Goal: Task Accomplishment & Management: Complete application form

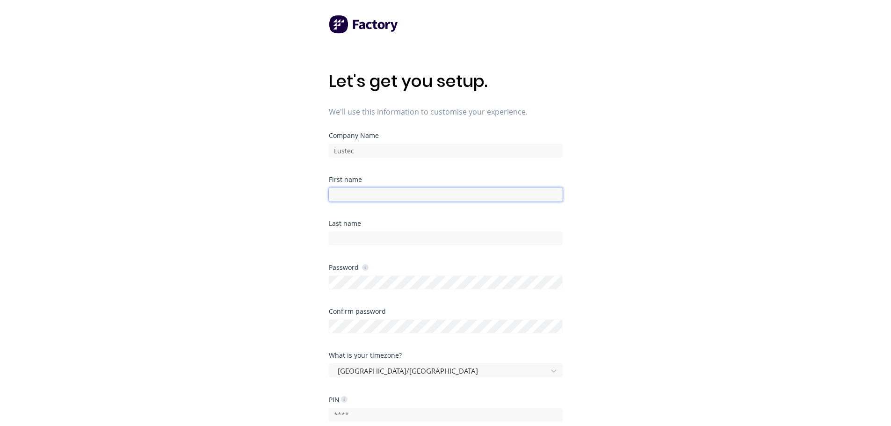
click at [354, 198] on input at bounding box center [446, 195] width 234 height 14
type input "[PERSON_NAME]"
type input "Lusty"
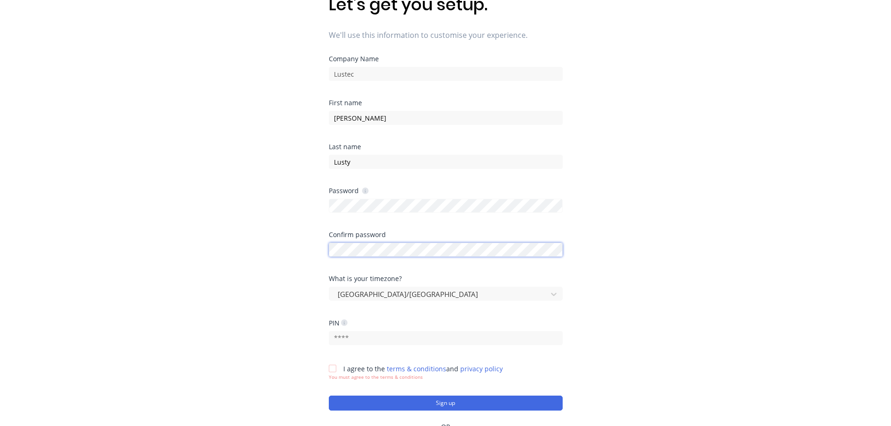
scroll to position [94, 0]
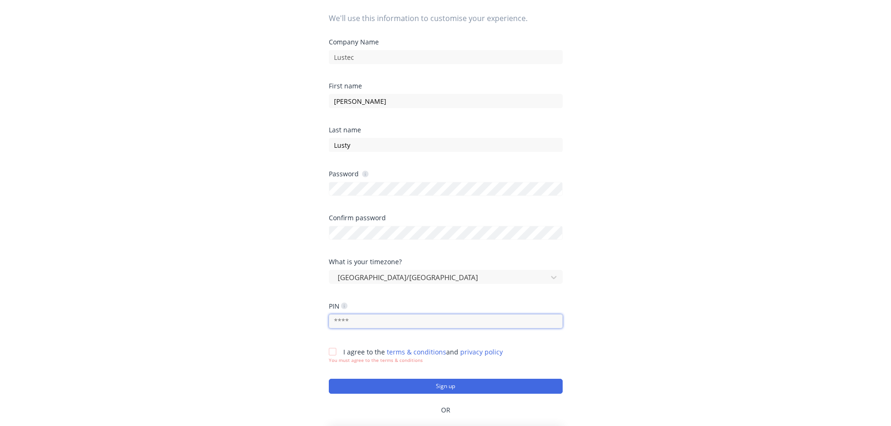
click at [360, 319] on input "text" at bounding box center [446, 321] width 234 height 14
type input "1439"
click at [334, 351] on div at bounding box center [332, 351] width 19 height 19
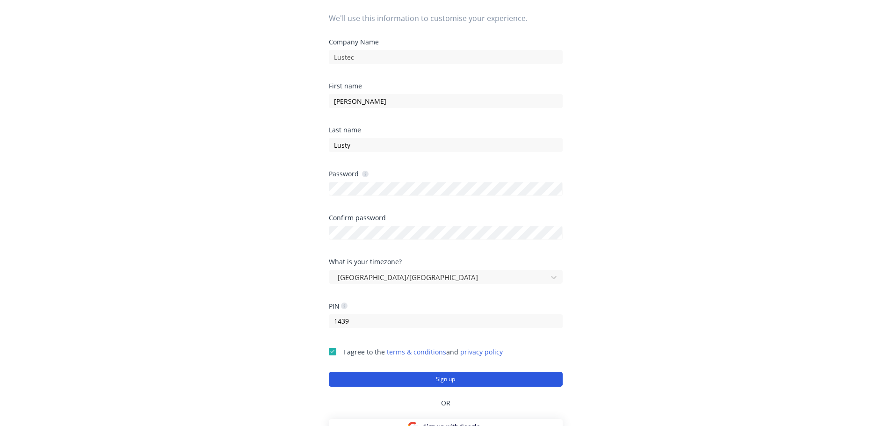
click at [421, 378] on button "Sign up" at bounding box center [446, 379] width 234 height 15
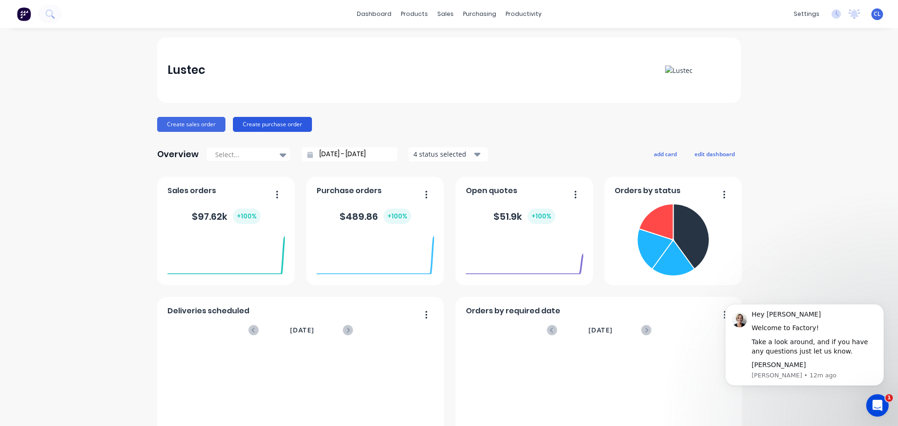
click at [269, 123] on button "Create purchase order" at bounding box center [272, 124] width 79 height 15
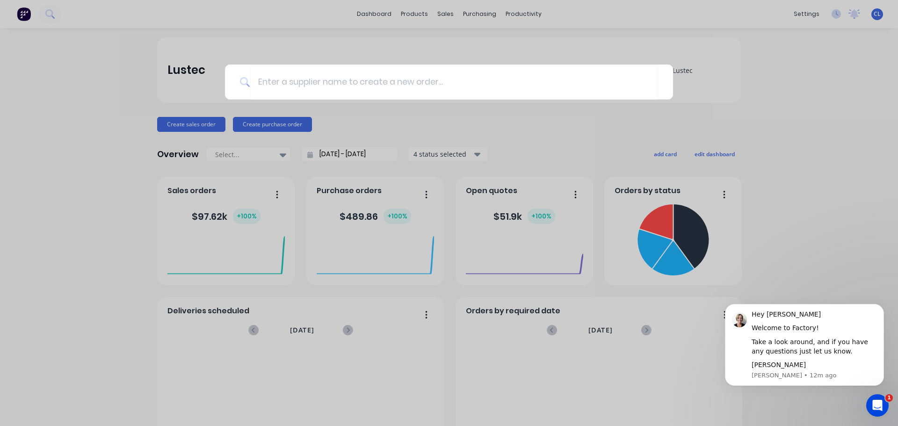
click at [780, 110] on div at bounding box center [449, 213] width 898 height 426
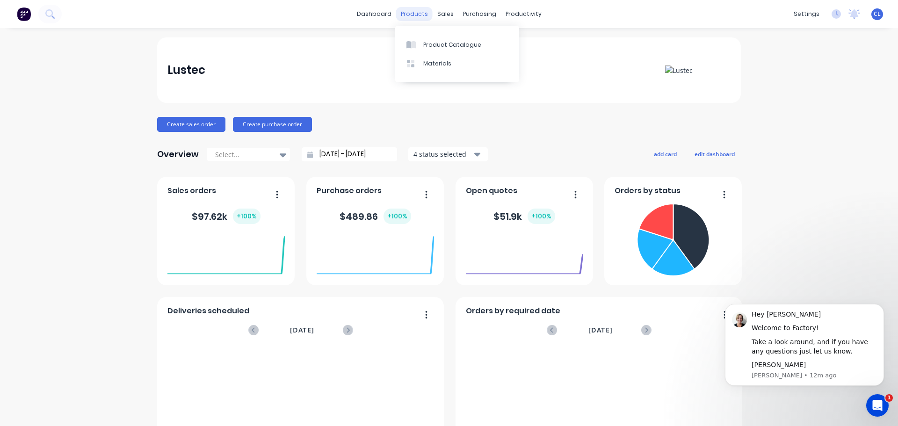
click at [416, 11] on div "products" at bounding box center [414, 14] width 36 height 14
